Goal: Navigation & Orientation: Understand site structure

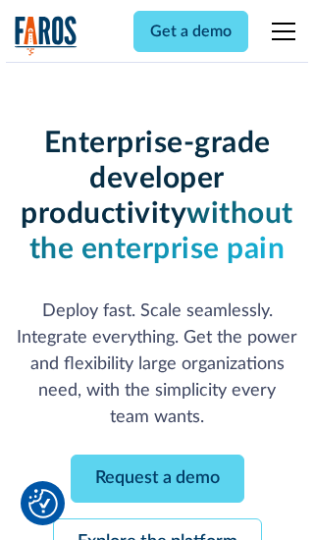
scroll to position [208, 0]
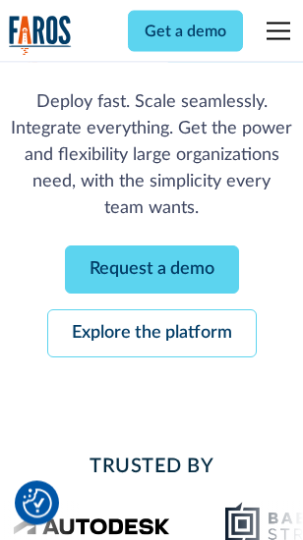
click at [151, 271] on link "Request a demo" at bounding box center [152, 271] width 174 height 48
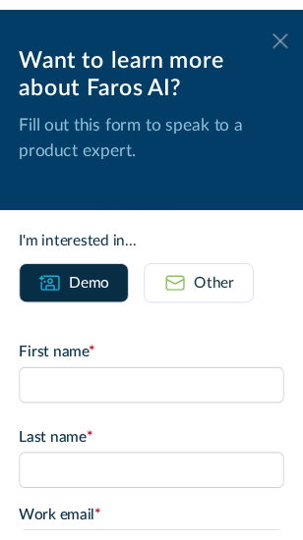
scroll to position [0, 0]
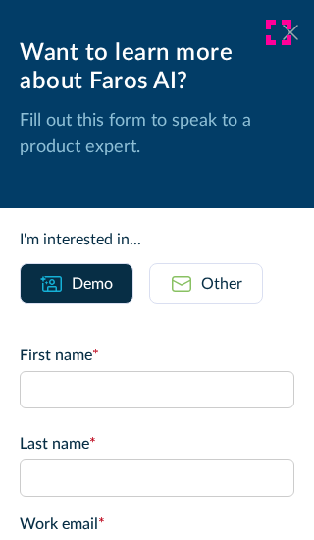
click at [283, 32] on icon at bounding box center [291, 32] width 16 height 15
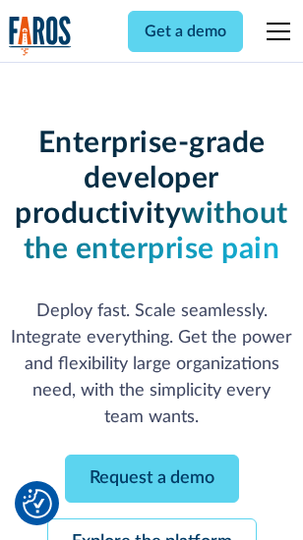
scroll to position [272, 0]
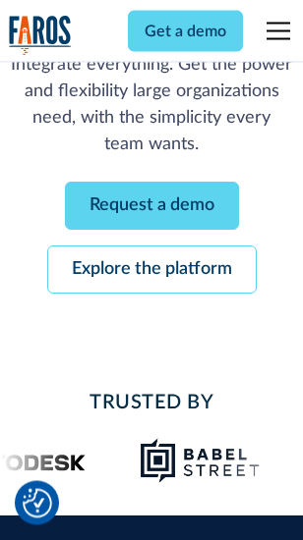
click at [151, 271] on link "Explore the platform" at bounding box center [151, 271] width 209 height 48
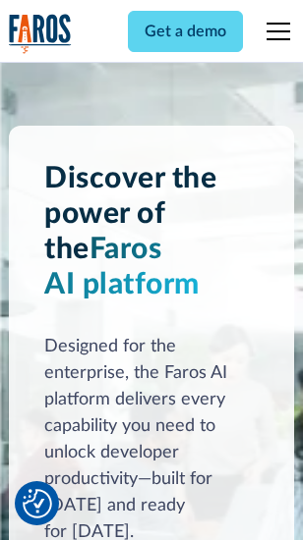
scroll to position [14968, 0]
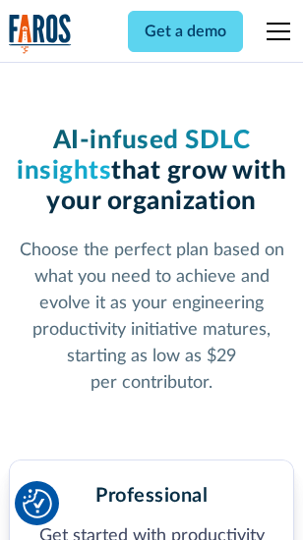
scroll to position [3115, 0]
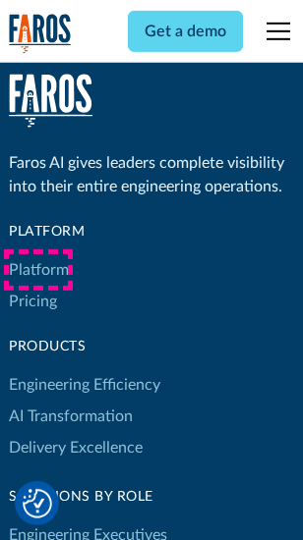
click at [38, 270] on link "Platform" at bounding box center [39, 269] width 60 height 31
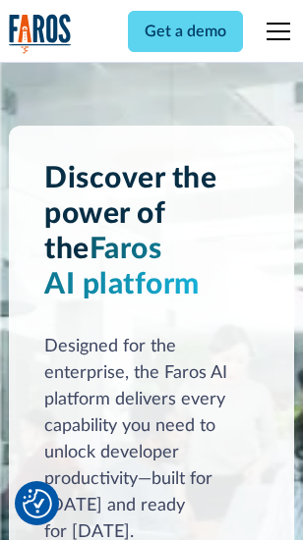
scroll to position [15598, 0]
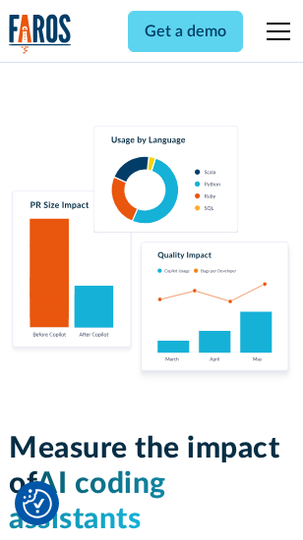
scroll to position [12267, 0]
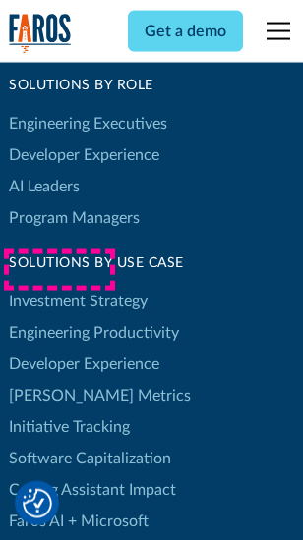
click at [59, 380] on link "[PERSON_NAME] Metrics" at bounding box center [100, 395] width 182 height 31
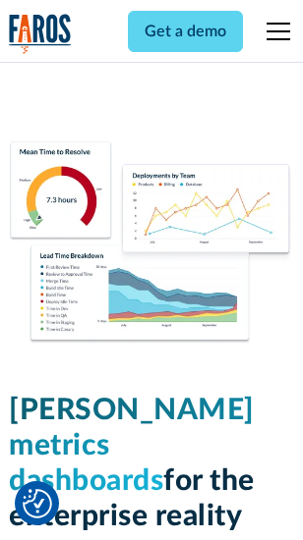
scroll to position [8699, 0]
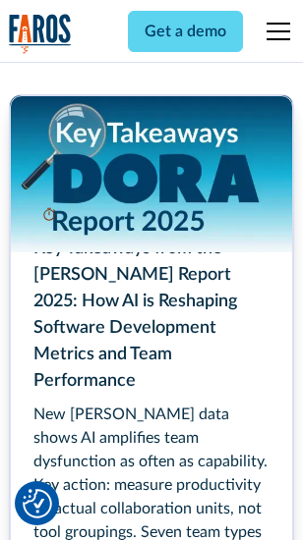
scroll to position [8997, 0]
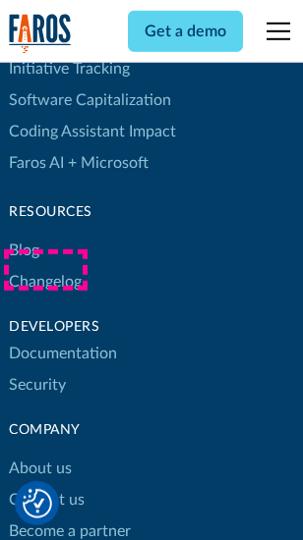
click at [45, 270] on link "Changelog" at bounding box center [45, 281] width 73 height 31
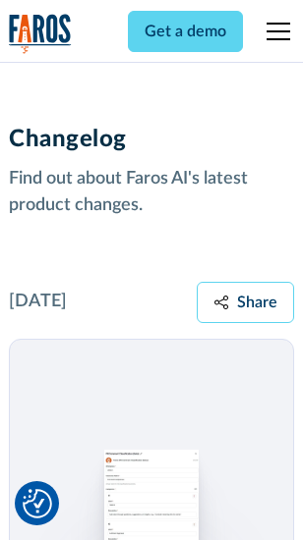
scroll to position [24094, 0]
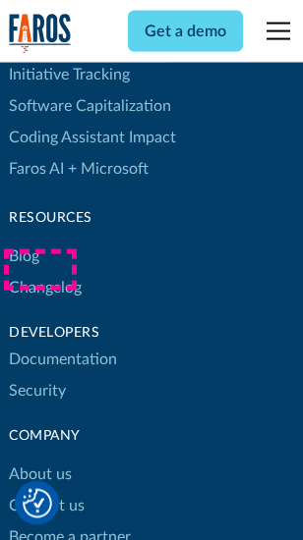
click at [39, 459] on link "About us" at bounding box center [40, 474] width 63 height 31
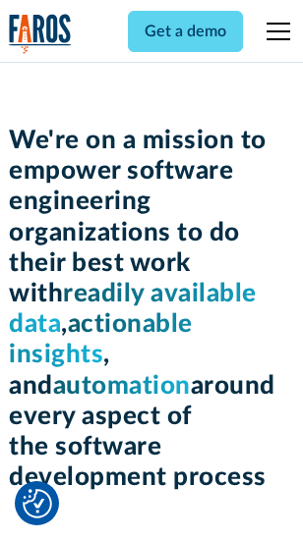
scroll to position [6795, 0]
